Goal: Task Accomplishment & Management: Use online tool/utility

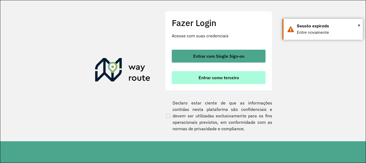
click at [217, 81] on button "Entrar como terceiro" at bounding box center [219, 77] width 94 height 13
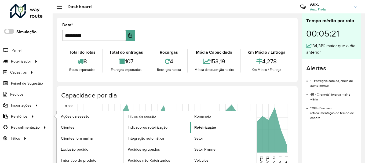
click at [211, 125] on span "Roteirização" at bounding box center [205, 127] width 22 height 6
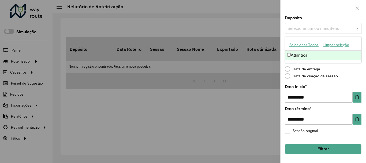
click at [299, 31] on input "text" at bounding box center [320, 28] width 69 height 6
click at [304, 50] on div "Selecionar Todos Limpar seleção" at bounding box center [323, 44] width 76 height 11
click at [304, 53] on div "Atlântica" at bounding box center [323, 55] width 76 height 9
click at [356, 97] on icon "Choose Date" at bounding box center [357, 97] width 3 height 4
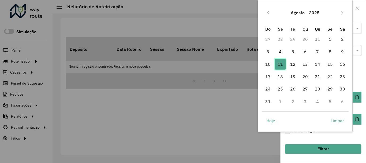
click at [281, 65] on span "11" at bounding box center [280, 64] width 11 height 11
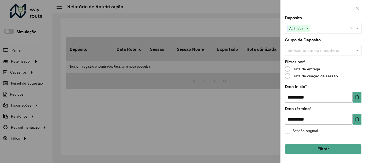
click at [344, 147] on button "Filtrar" at bounding box center [323, 149] width 77 height 10
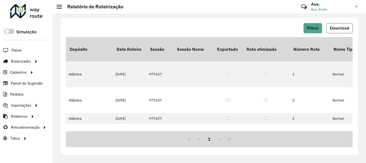
click at [337, 26] on span "Download" at bounding box center [339, 28] width 19 height 5
